Goal: Feedback & Contribution: Contribute content

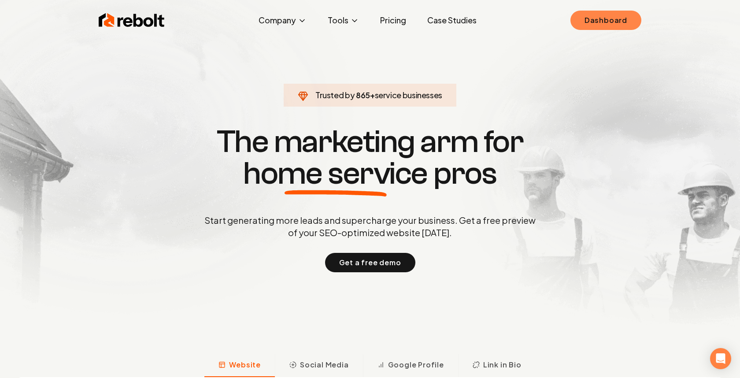
click at [602, 21] on link "Dashboard" at bounding box center [605, 20] width 71 height 19
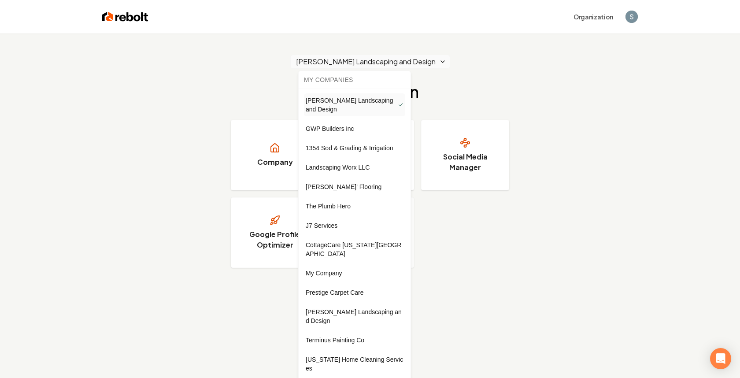
click at [380, 64] on html "Organization Gary Krause Landscaping and Design Jump back in Company Website So…" at bounding box center [370, 189] width 740 height 378
click at [366, 152] on link "1354 Sod & Grading & Irrigation" at bounding box center [354, 148] width 101 height 14
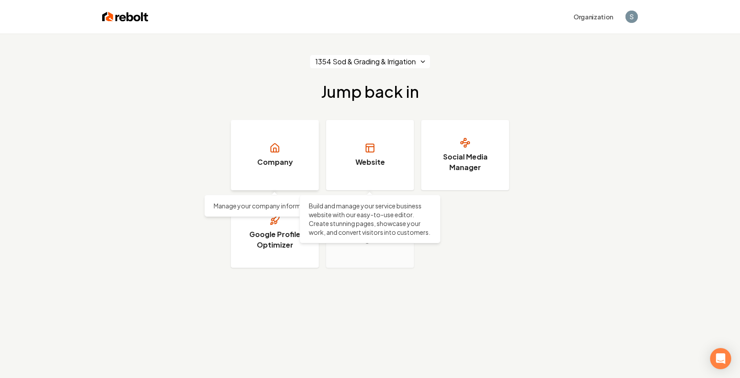
click at [277, 155] on link "Company" at bounding box center [275, 155] width 88 height 70
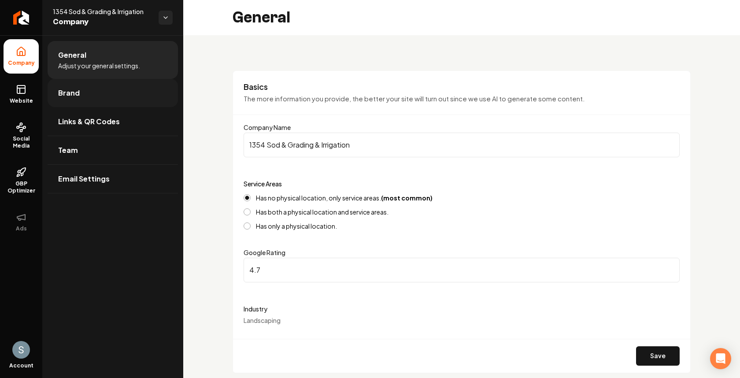
click at [70, 101] on link "Brand" at bounding box center [113, 93] width 130 height 28
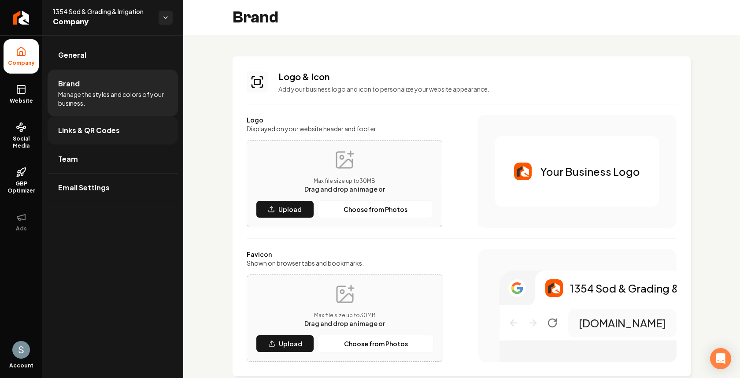
click at [112, 139] on link "Links & QR Codes" at bounding box center [113, 130] width 130 height 28
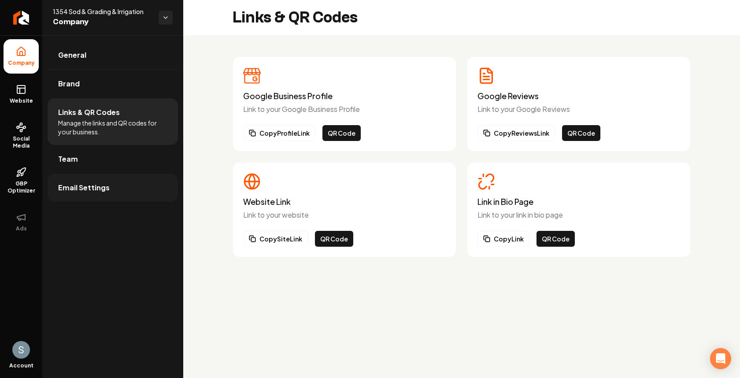
click at [96, 183] on span "Email Settings" at bounding box center [84, 187] width 52 height 11
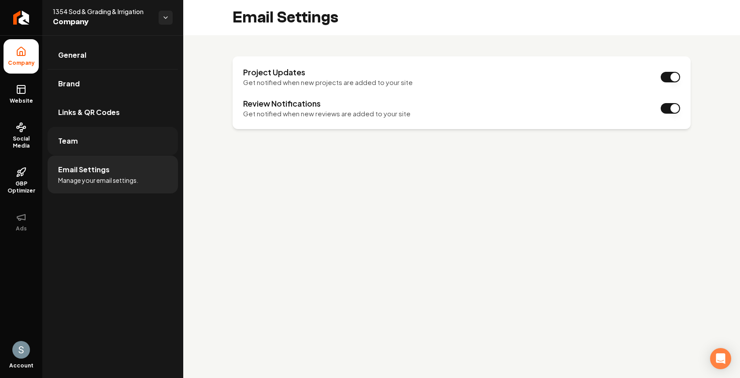
click at [78, 137] on link "Team" at bounding box center [113, 141] width 130 height 28
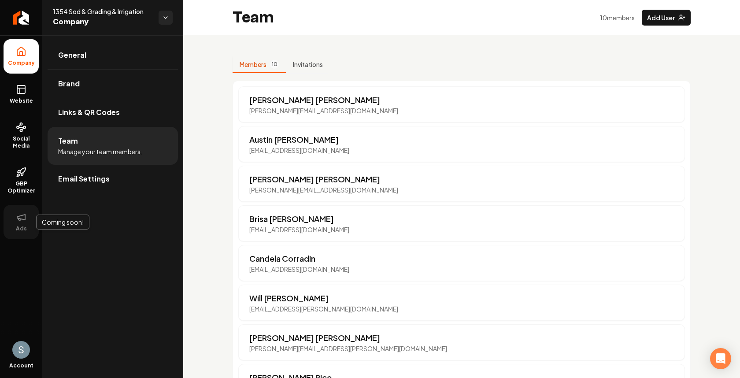
click at [20, 220] on icon at bounding box center [19, 219] width 3 height 2
click at [26, 99] on span "Website" at bounding box center [21, 100] width 30 height 7
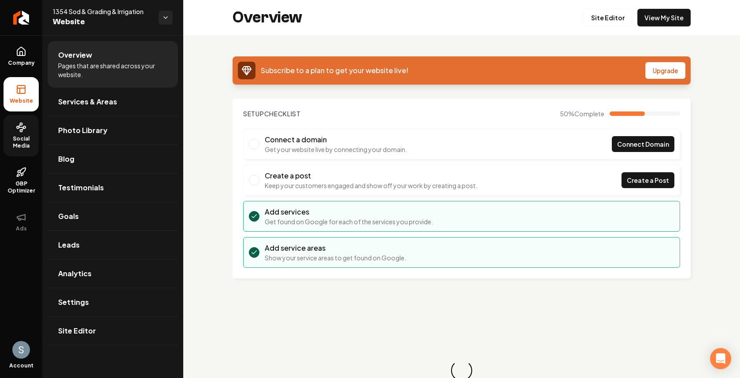
click at [26, 129] on icon at bounding box center [21, 127] width 11 height 11
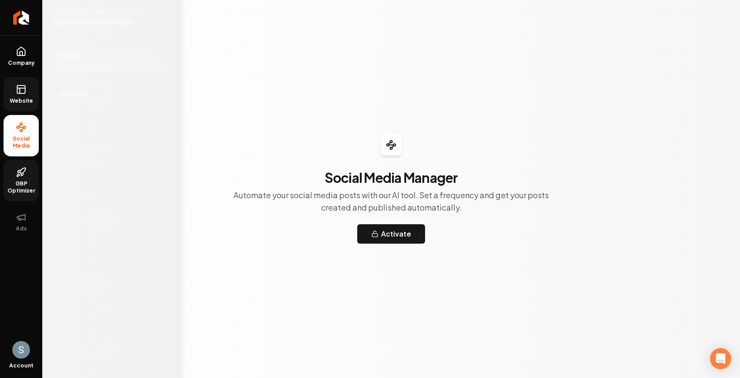
click at [21, 160] on link "GBP Optimizer" at bounding box center [21, 180] width 35 height 41
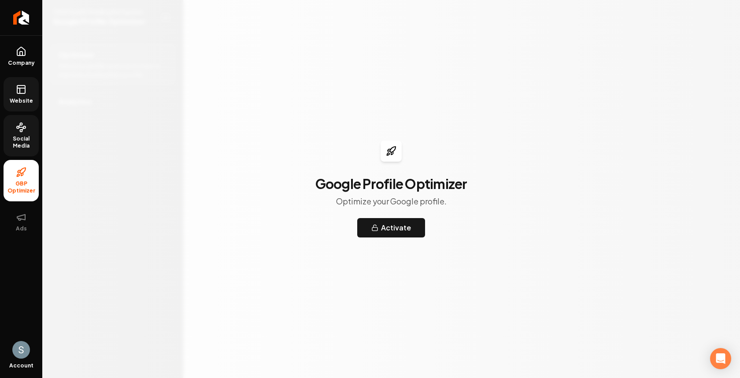
click at [31, 98] on span "Website" at bounding box center [21, 100] width 30 height 7
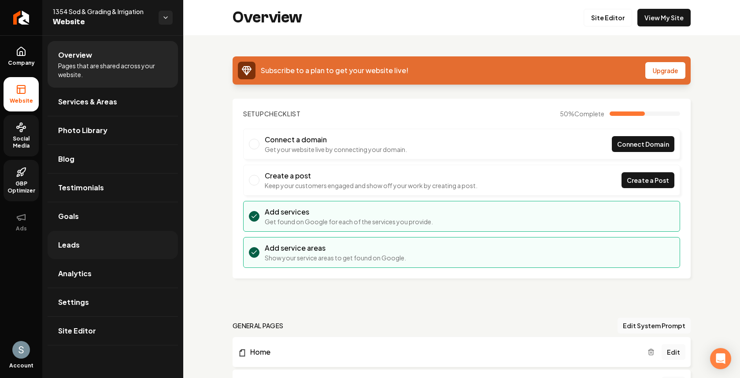
click at [104, 232] on link "Leads" at bounding box center [113, 245] width 130 height 28
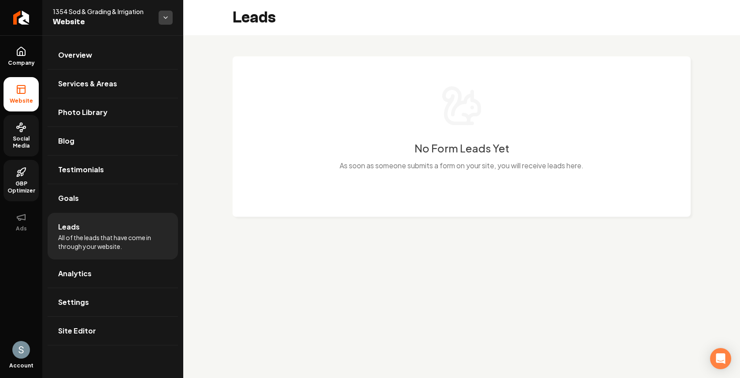
click at [166, 19] on html "Company Website Social Media GBP Optimizer Ads Account 1354 Sod & Grading & Irr…" at bounding box center [370, 189] width 740 height 378
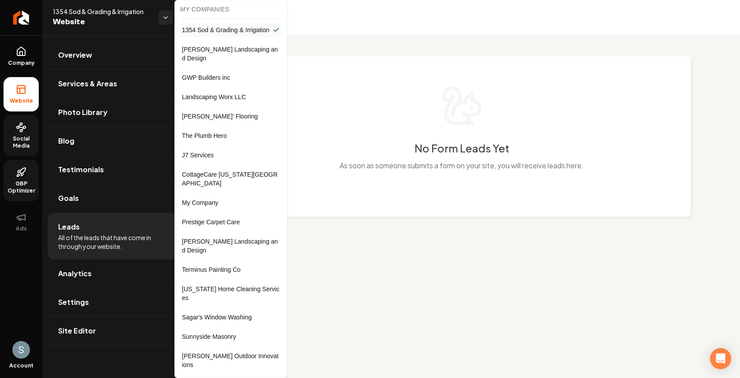
click at [207, 155] on span "J7 Services" at bounding box center [198, 155] width 32 height 9
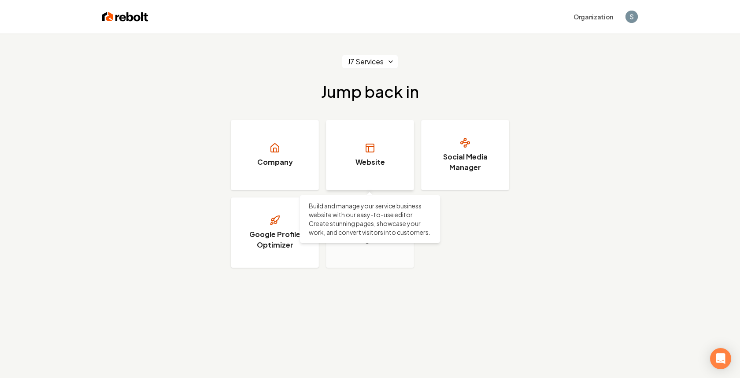
click at [364, 147] on link "Website" at bounding box center [370, 155] width 88 height 70
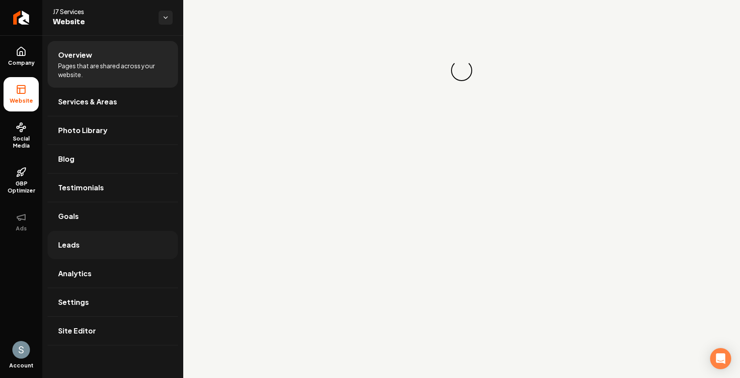
click at [65, 251] on link "Leads" at bounding box center [113, 245] width 130 height 28
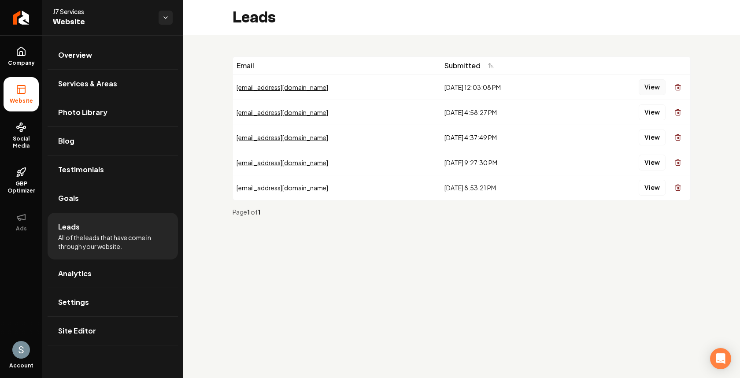
click at [646, 86] on button "View" at bounding box center [651, 87] width 27 height 16
click at [653, 161] on button "View" at bounding box center [651, 163] width 27 height 16
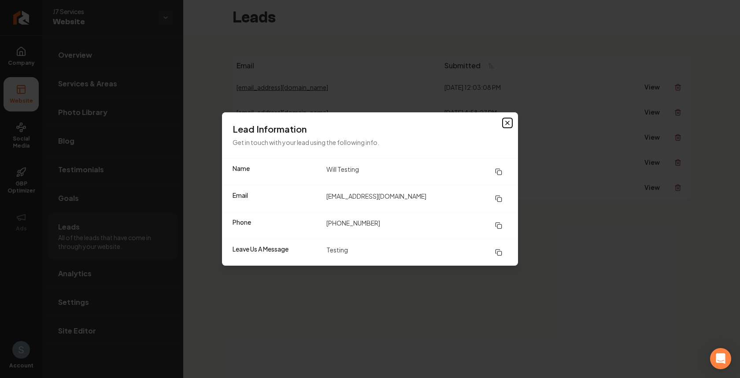
click at [508, 122] on icon "button" at bounding box center [507, 122] width 7 height 7
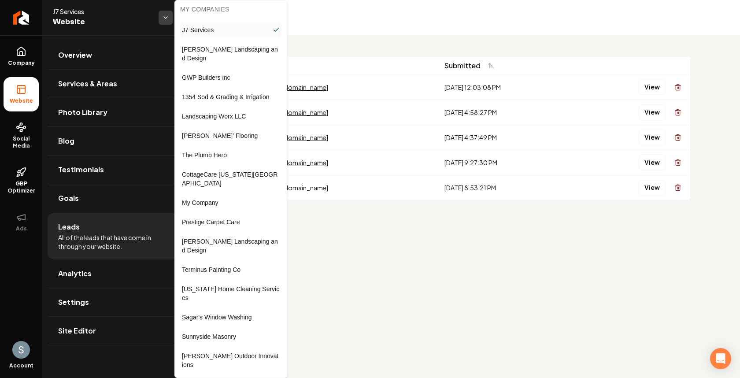
click at [170, 18] on html "Company Website Social Media GBP Optimizer Ads Account J7 Services Website Over…" at bounding box center [370, 189] width 740 height 378
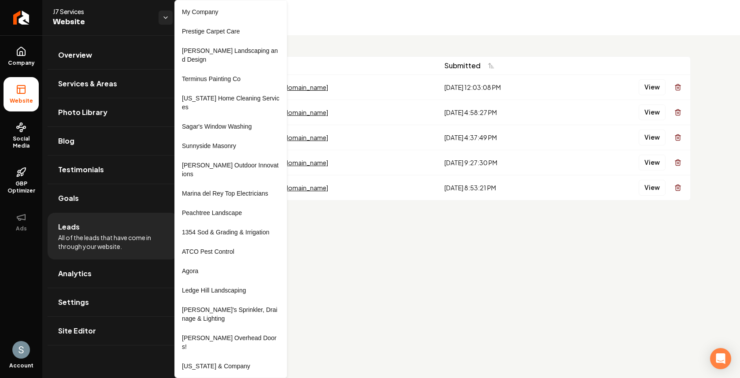
scroll to position [262, 0]
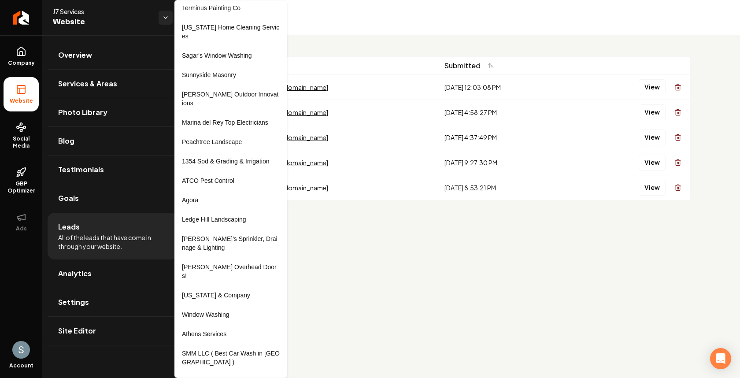
click at [243, 374] on link "Six Figure Labs" at bounding box center [230, 381] width 101 height 14
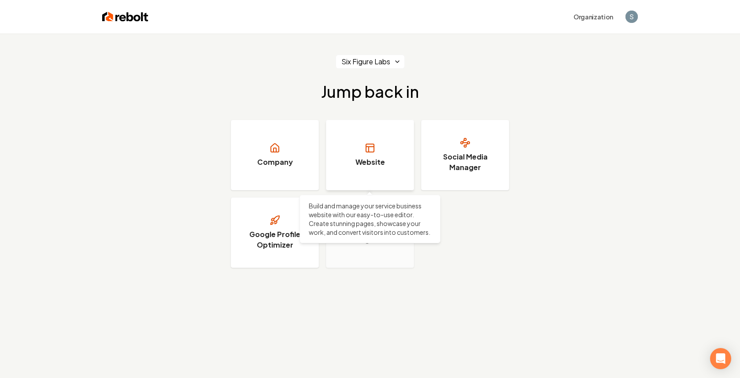
click at [375, 143] on link "Website" at bounding box center [370, 155] width 88 height 70
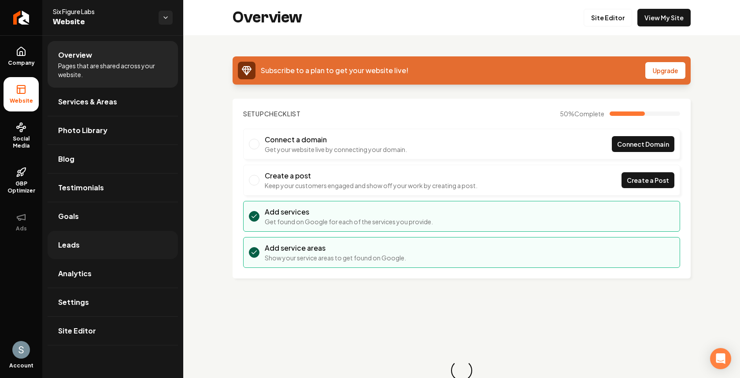
click at [83, 243] on link "Leads" at bounding box center [113, 245] width 130 height 28
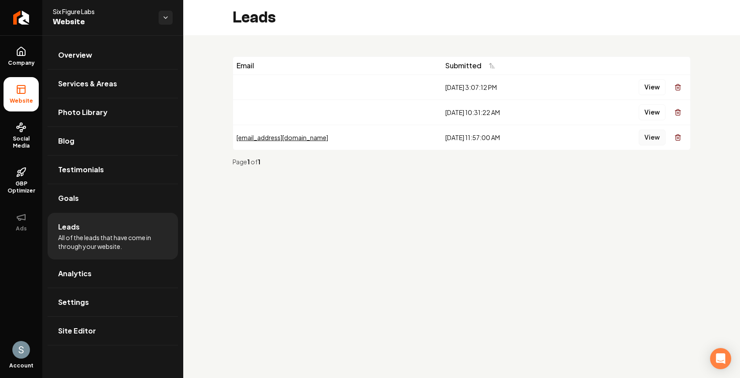
click at [651, 135] on button "View" at bounding box center [651, 137] width 27 height 16
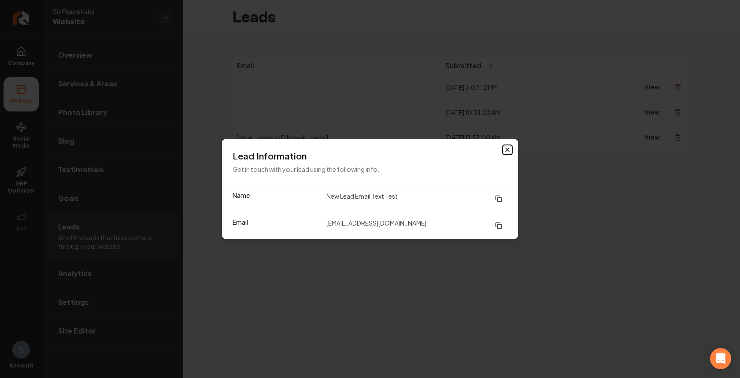
click at [505, 151] on icon "button" at bounding box center [507, 150] width 4 height 4
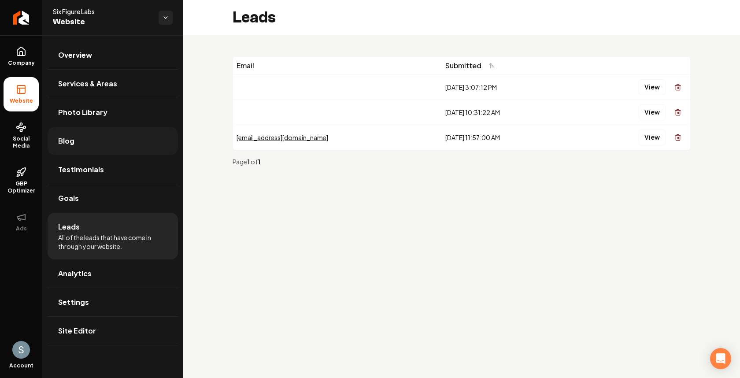
click at [98, 142] on link "Blog" at bounding box center [113, 141] width 130 height 28
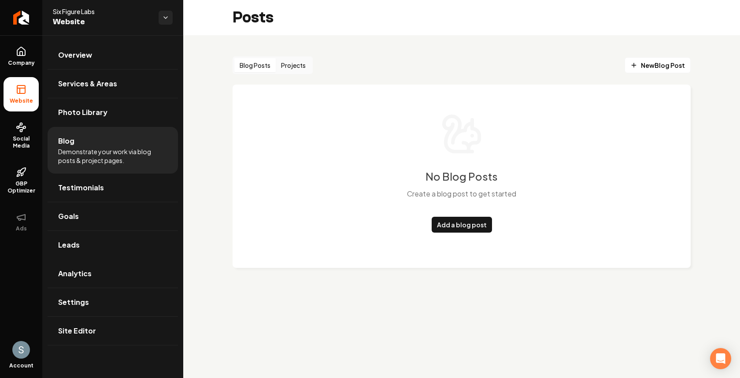
click at [289, 66] on button "Projects" at bounding box center [293, 65] width 35 height 14
click at [255, 69] on button "Blog Posts" at bounding box center [254, 65] width 41 height 14
click at [290, 67] on button "Projects" at bounding box center [293, 65] width 35 height 14
click at [252, 70] on button "Blog Posts" at bounding box center [254, 65] width 41 height 14
click at [286, 73] on div "Blog Posts Projects" at bounding box center [272, 65] width 80 height 18
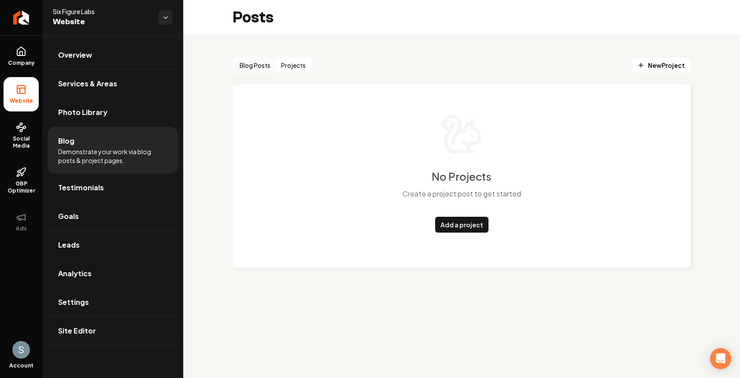
click at [292, 59] on button "Projects" at bounding box center [293, 65] width 35 height 14
click at [258, 65] on button "Blog Posts" at bounding box center [254, 65] width 41 height 14
click at [655, 64] on span "New Blog Post" at bounding box center [657, 65] width 55 height 9
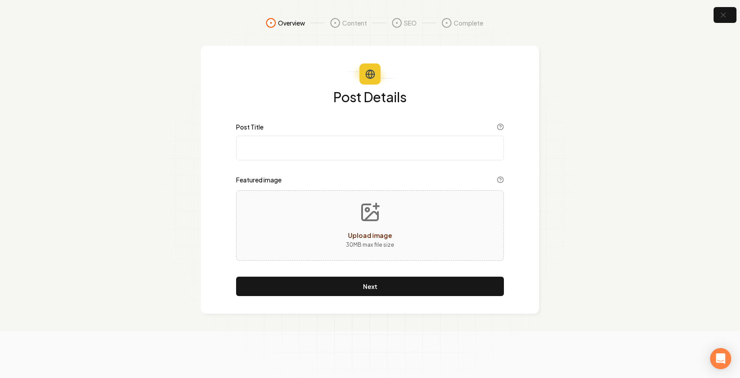
click at [321, 150] on input "Post Title" at bounding box center [370, 148] width 268 height 25
click at [159, 133] on section "Overview Content SEO Complete Post Details Post Title title is required Feature…" at bounding box center [370, 165] width 740 height 331
